Goal: Information Seeking & Learning: Find specific fact

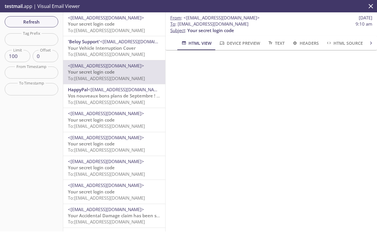
click at [90, 55] on span "To: [EMAIL_ADDRESS][DOMAIN_NAME]" at bounding box center [106, 54] width 77 height 6
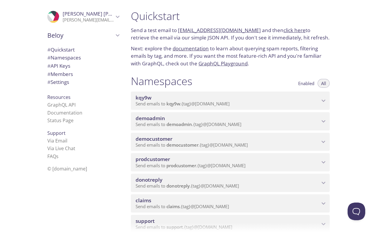
click at [228, 138] on span "democustomer" at bounding box center [228, 139] width 184 height 6
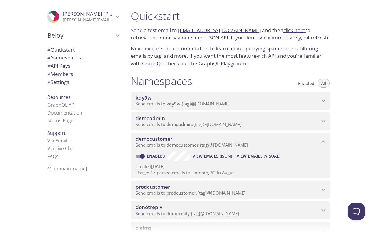
click at [247, 158] on span "View Emails (Visual)" at bounding box center [259, 156] width 44 height 7
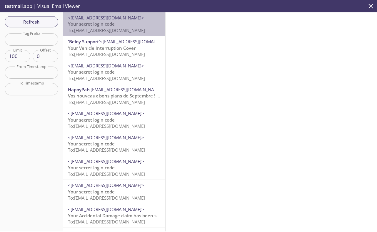
click at [112, 22] on span "Your secret login code" at bounding box center [91, 24] width 47 height 6
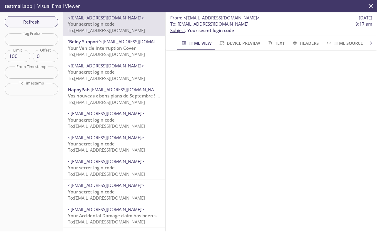
drag, startPoint x: 178, startPoint y: 25, endPoint x: 307, endPoint y: 23, distance: 129.0
click at [307, 23] on span "To : democustomer.sapphiretest+1609202502@inbox.testmail.app 9:17 am" at bounding box center [271, 24] width 202 height 6
copy span "[EMAIL_ADDRESS][DOMAIN_NAME]"
click at [37, 20] on span "Refresh" at bounding box center [31, 22] width 44 height 8
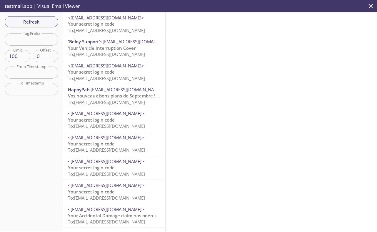
click at [98, 21] on span "Your secret login code" at bounding box center [91, 24] width 47 height 6
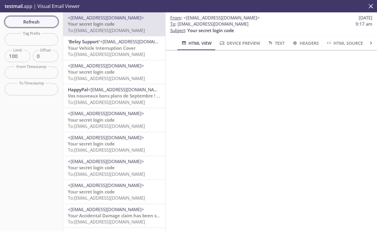
click at [38, 18] on span "Refresh" at bounding box center [31, 22] width 44 height 8
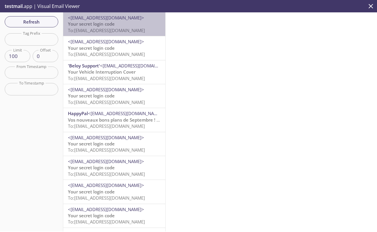
click at [119, 28] on span "To: [EMAIL_ADDRESS][DOMAIN_NAME]" at bounding box center [106, 30] width 77 height 6
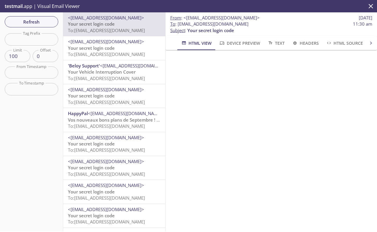
click at [112, 48] on span "Your secret login code" at bounding box center [91, 48] width 47 height 6
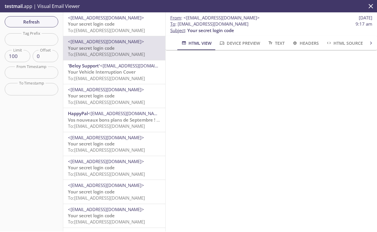
click at [113, 71] on span "Your Vehicle Interruption Cover" at bounding box center [102, 72] width 68 height 6
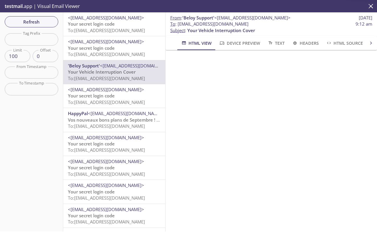
click at [112, 100] on span "To: democustomer.sapphire0804202502@inbox.testmail.app" at bounding box center [106, 102] width 77 height 6
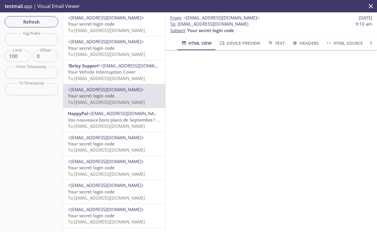
drag, startPoint x: 179, startPoint y: 25, endPoint x: 306, endPoint y: 25, distance: 126.6
click at [306, 25] on span "To : democustomer.sapphire0804202502@inbox.testmail.app 9:10 am" at bounding box center [271, 24] width 202 height 6
copy span "[EMAIL_ADDRESS][DOMAIN_NAME]"
click at [28, 24] on span "Refresh" at bounding box center [31, 22] width 44 height 8
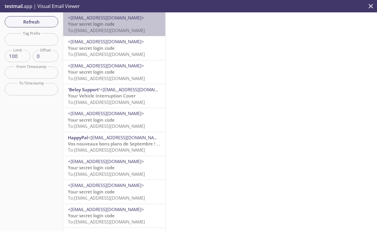
click at [105, 32] on span "To: democustomer.sapphire0804202502@inbox.testmail.app" at bounding box center [106, 30] width 77 height 6
